Goal: Navigation & Orientation: Find specific page/section

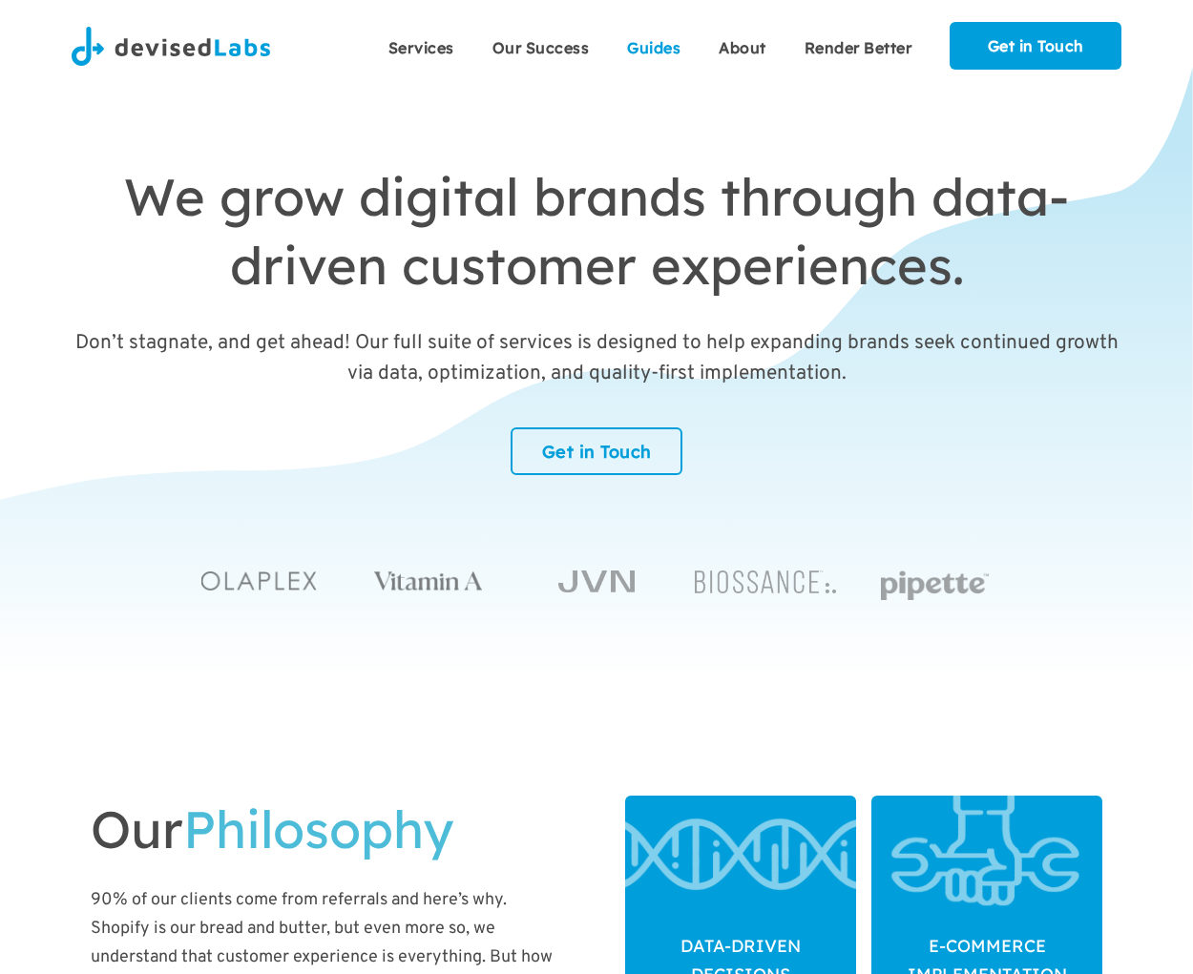
click at [654, 46] on span "Guides" at bounding box center [653, 47] width 53 height 19
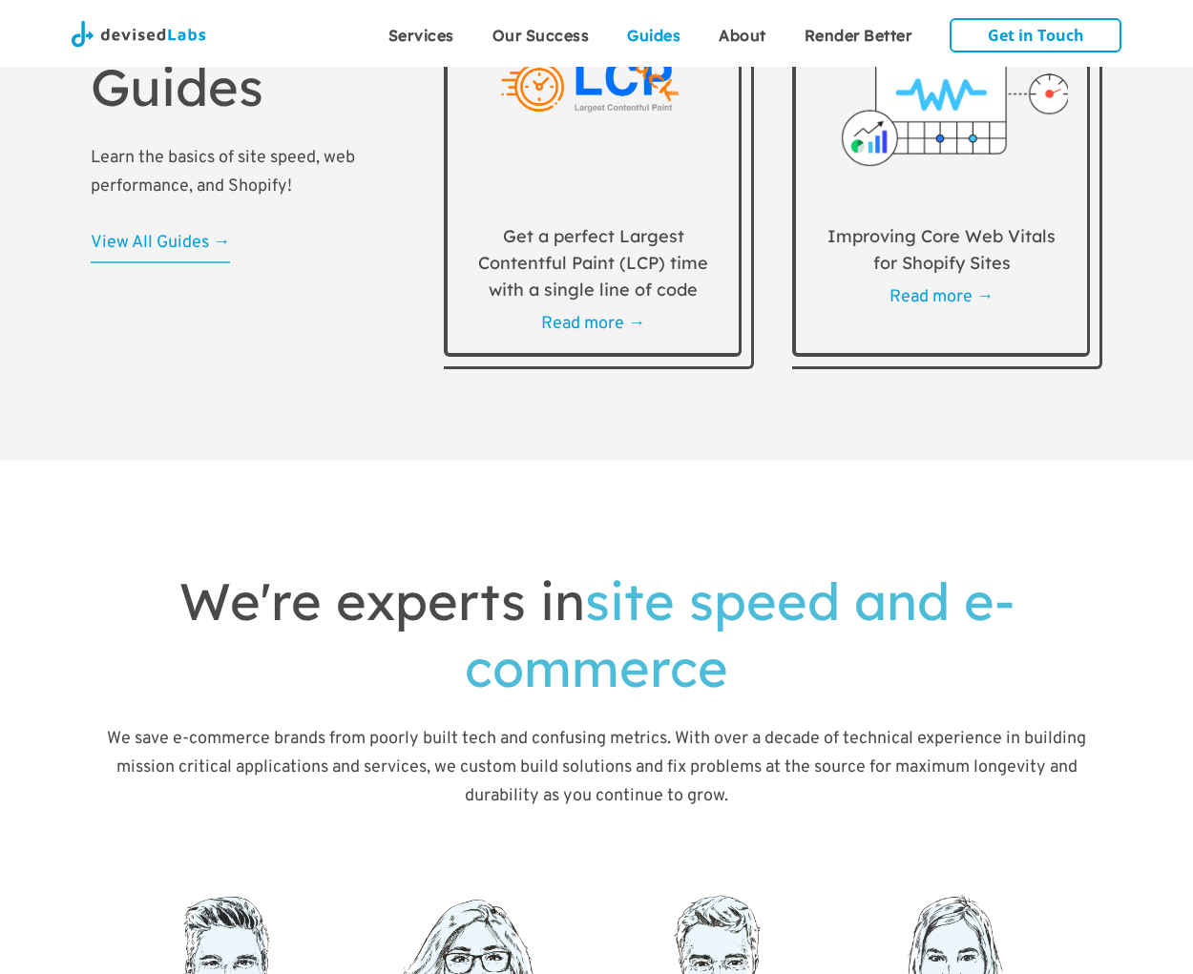
scroll to position [5504, 0]
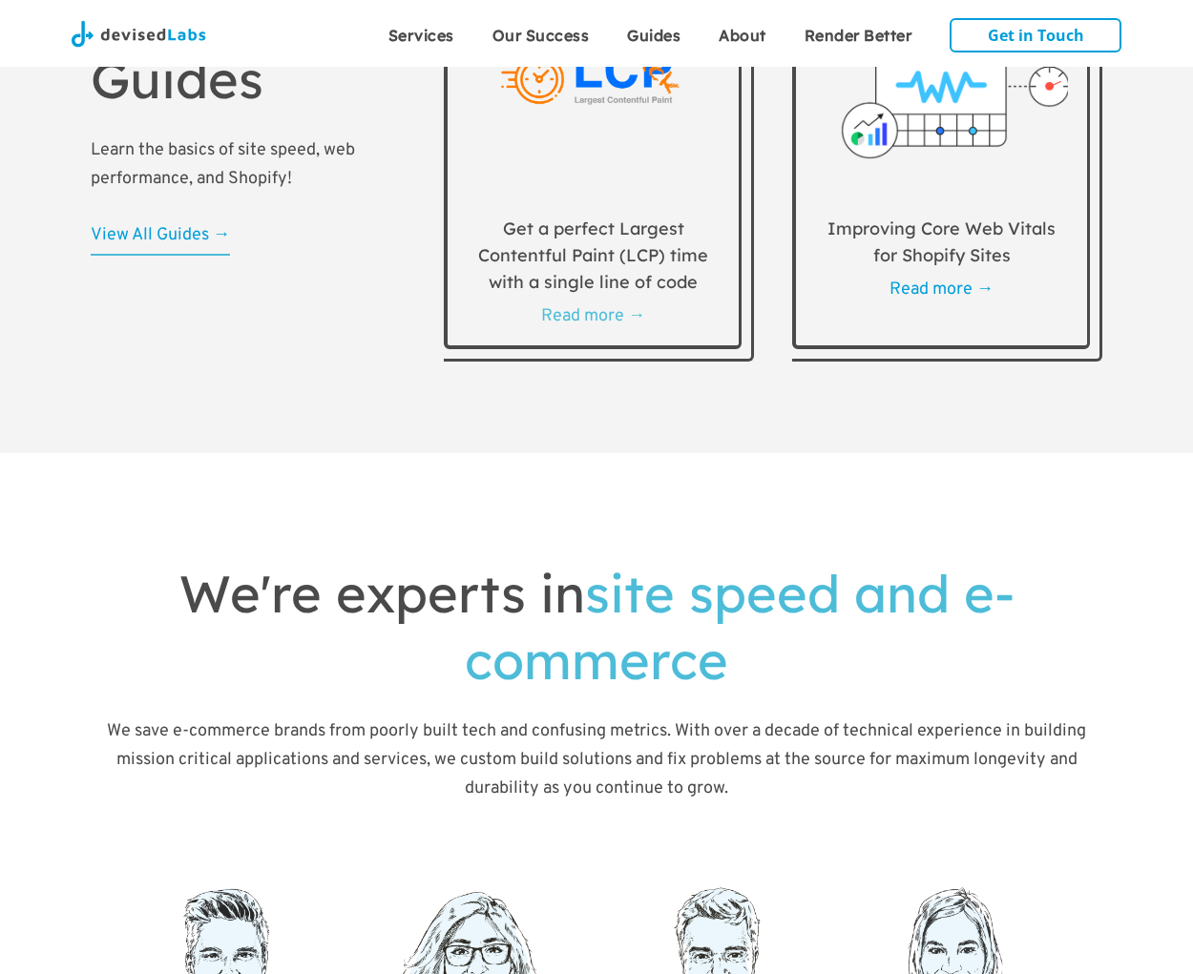
click at [593, 327] on span "Read more →" at bounding box center [593, 316] width 104 height 22
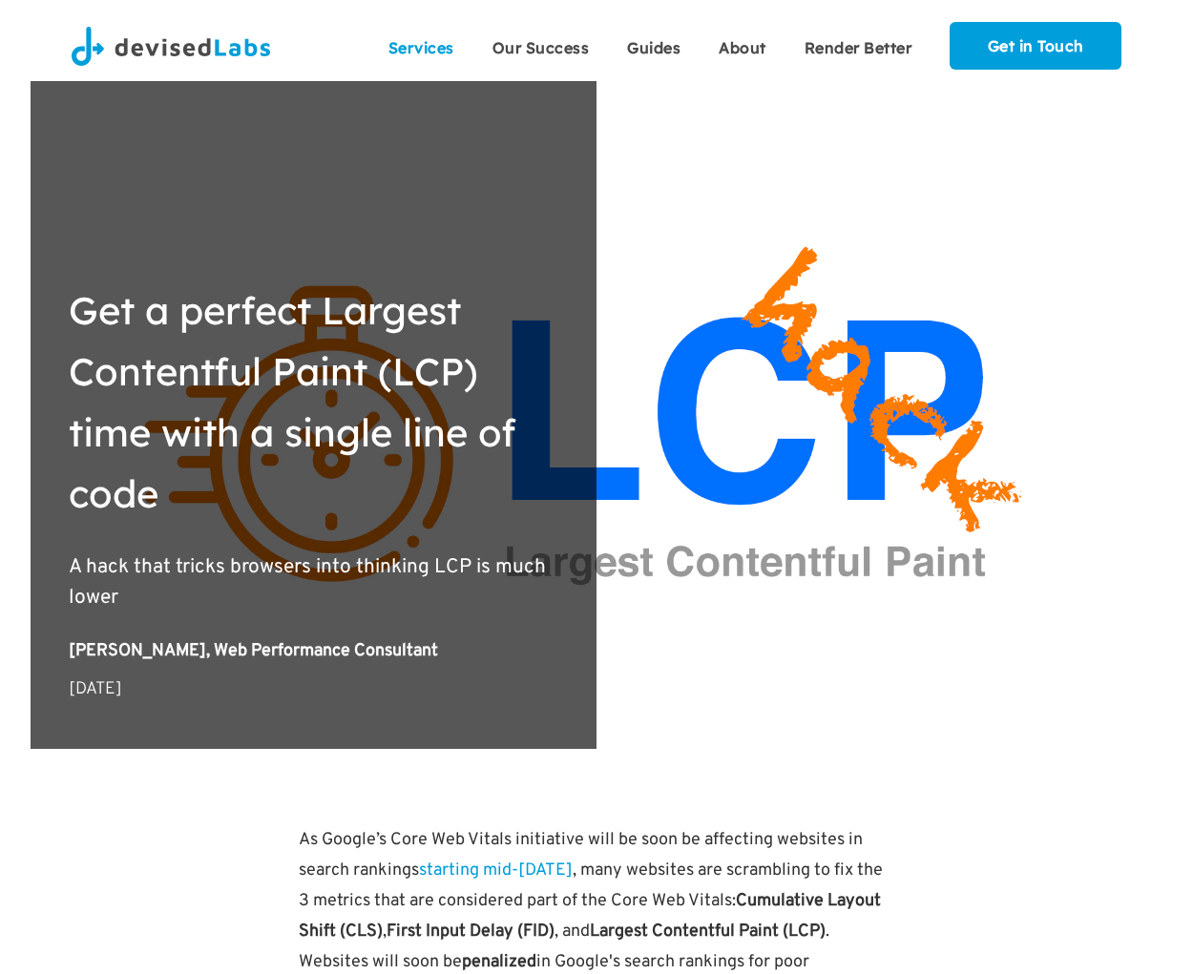
click at [421, 46] on span "Services" at bounding box center [421, 47] width 66 height 19
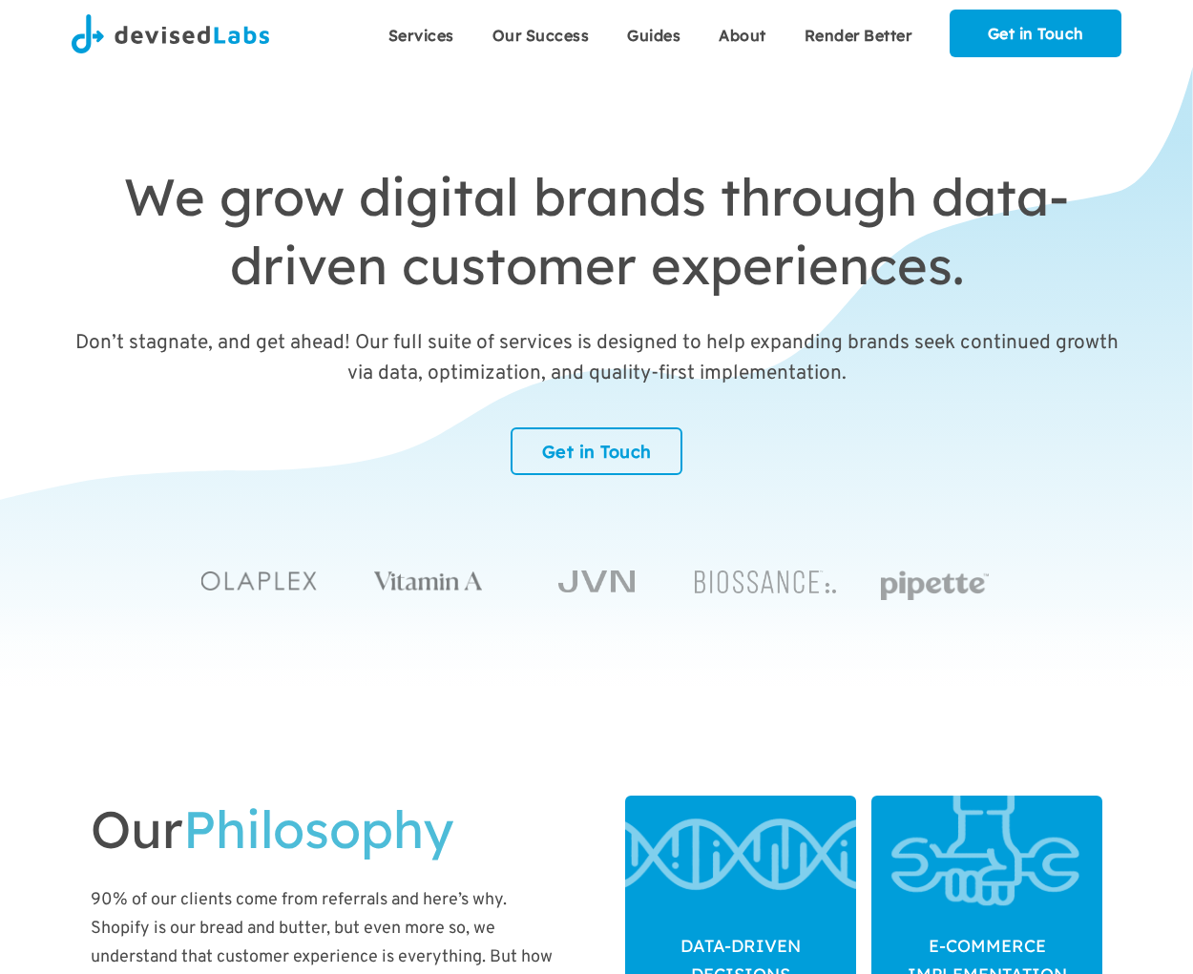
scroll to position [735, 0]
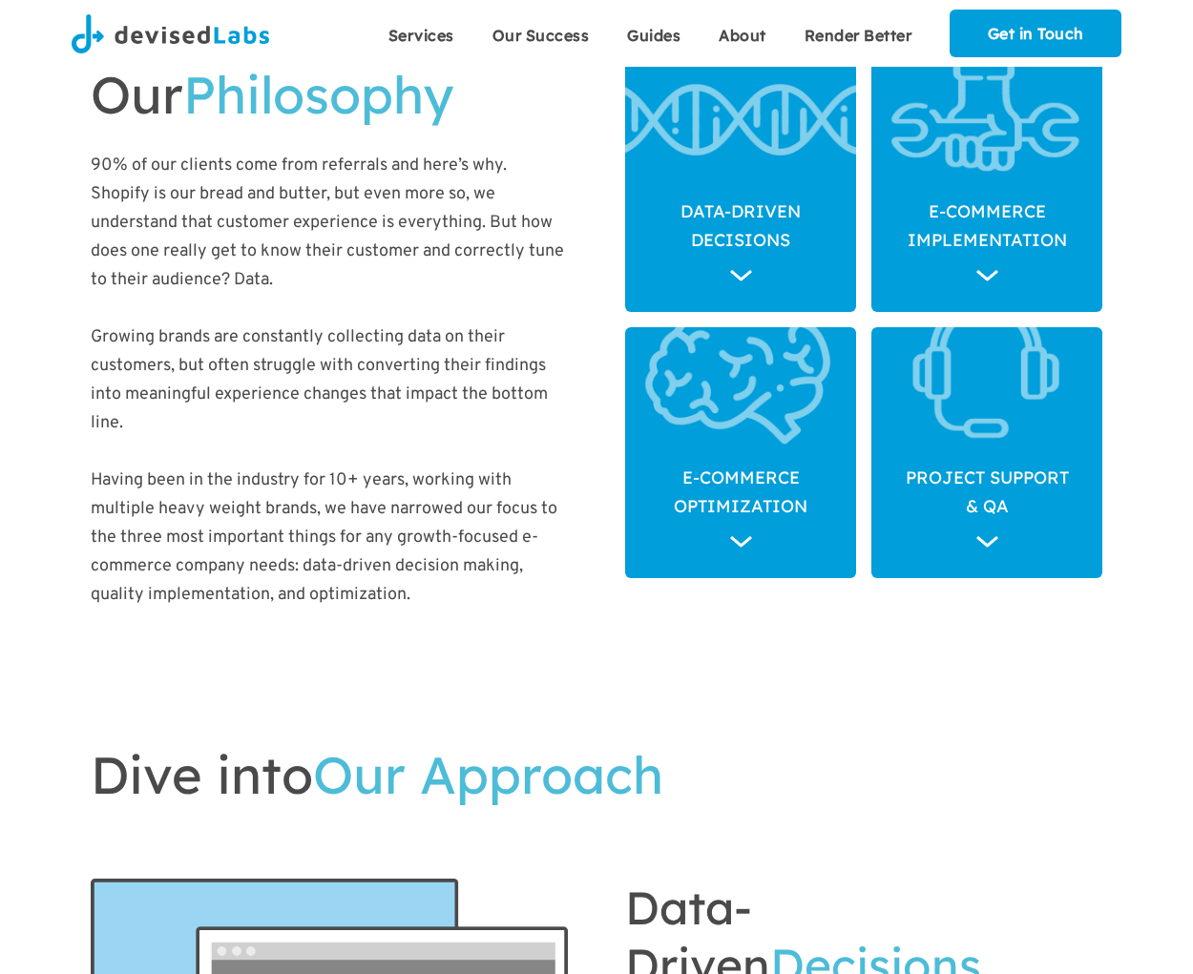
click at [741, 452] on div "E-commerce Optimization" at bounding box center [740, 512] width 231 height 134
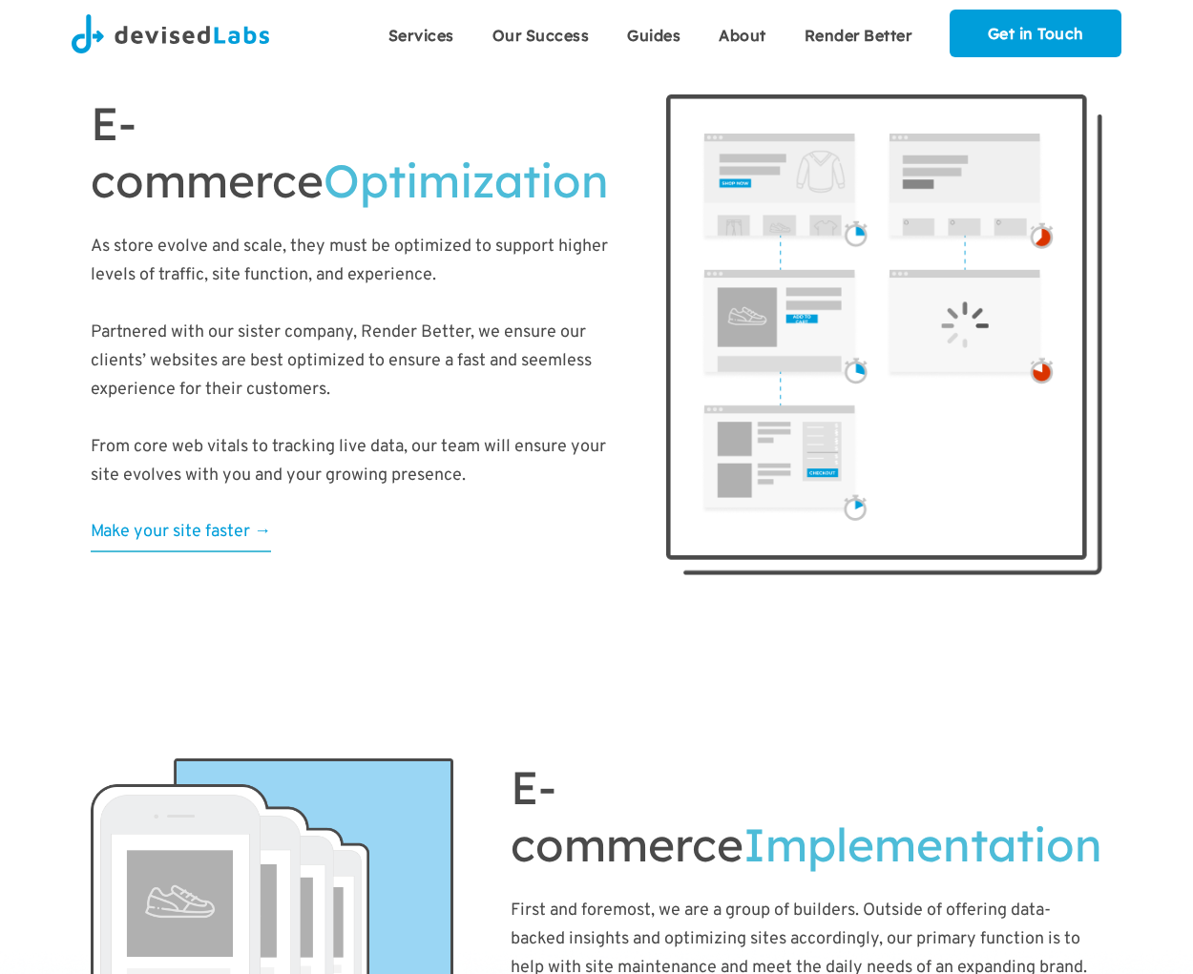
scroll to position [2249, 0]
